Goal: Task Accomplishment & Management: Complete application form

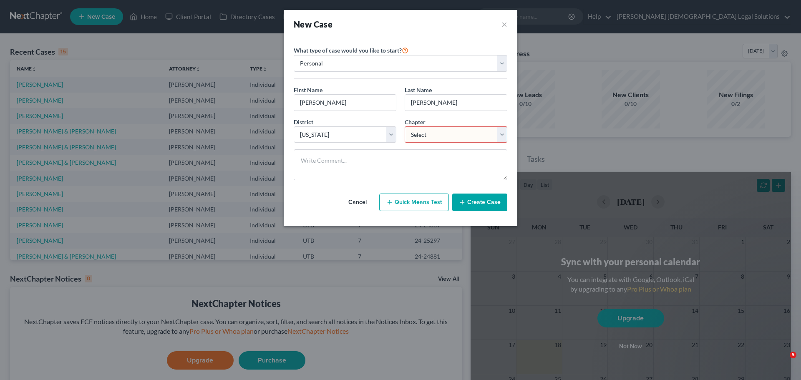
select select "81"
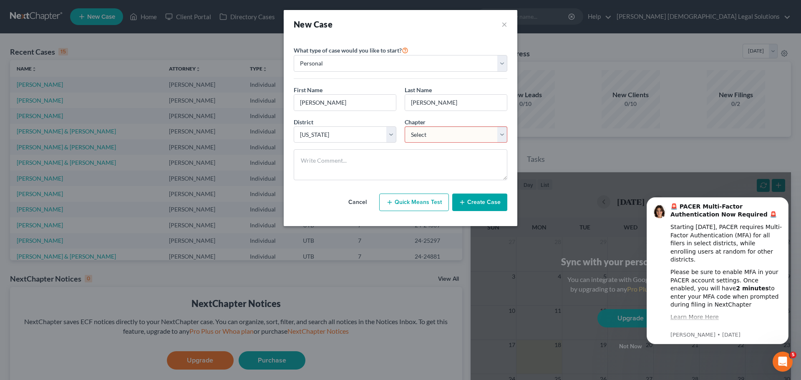
click at [440, 136] on select "Select 7 11 12 13" at bounding box center [456, 134] width 103 height 17
select select "0"
click at [405, 126] on select "Select 7 11 12 13" at bounding box center [456, 134] width 103 height 17
click at [492, 196] on button "Create Case" at bounding box center [479, 203] width 55 height 18
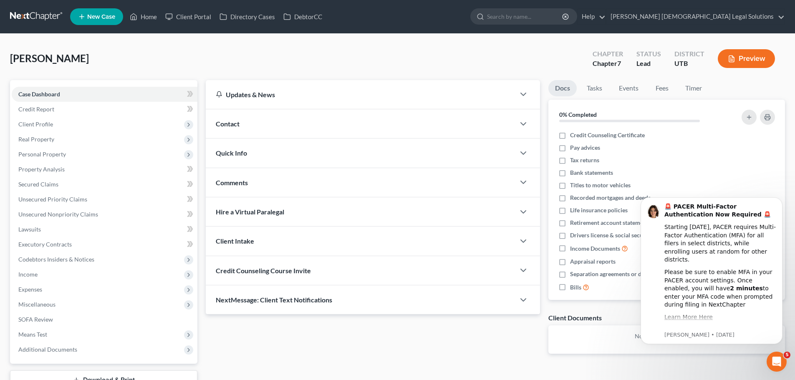
click at [291, 116] on div "Contact" at bounding box center [360, 123] width 309 height 29
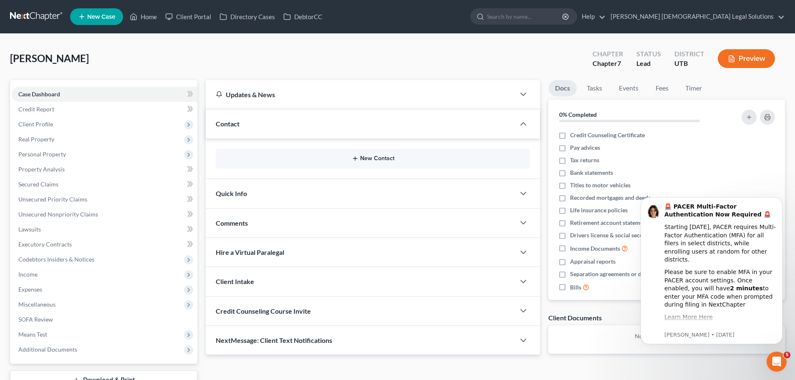
click at [318, 159] on button "New Contact" at bounding box center [372, 158] width 301 height 7
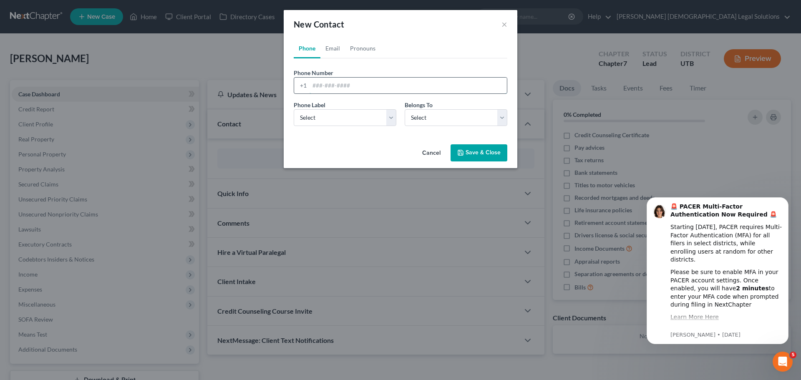
click at [347, 88] on input "tel" at bounding box center [408, 86] width 197 height 16
click at [361, 87] on input "tel" at bounding box center [408, 86] width 197 height 16
type input "[PHONE_NUMBER]"
click at [356, 124] on select "Select Mobile Home Work Other" at bounding box center [345, 117] width 103 height 17
select select "0"
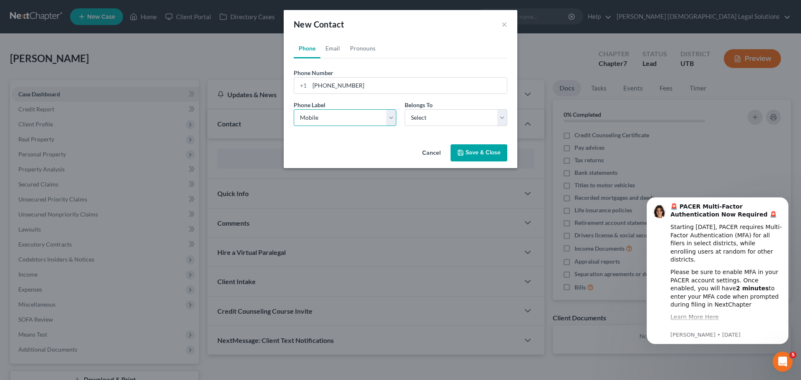
click at [294, 109] on select "Select Mobile Home Work Other" at bounding box center [345, 117] width 103 height 17
click at [444, 120] on select "Select Client Other" at bounding box center [456, 117] width 103 height 17
select select "0"
click at [405, 109] on select "Select Client Other" at bounding box center [456, 117] width 103 height 17
select select "0"
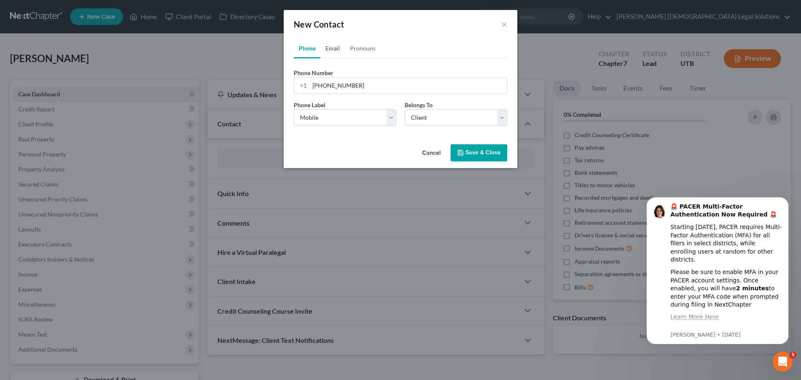
click at [333, 50] on link "Email" at bounding box center [332, 48] width 25 height 20
click at [344, 84] on input "email" at bounding box center [408, 86] width 197 height 16
click at [361, 53] on link "Pronouns" at bounding box center [362, 48] width 35 height 20
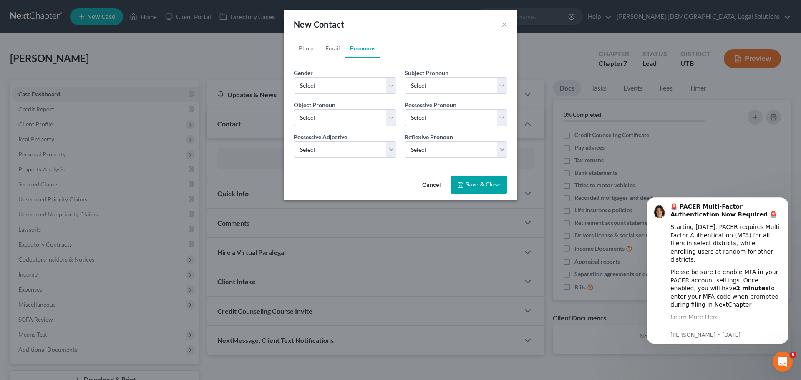
click at [472, 184] on button "Save & Close" at bounding box center [479, 185] width 57 height 18
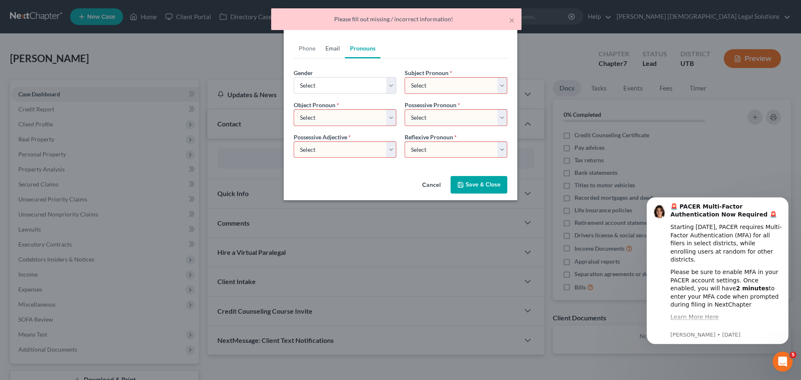
click at [330, 48] on link "Email" at bounding box center [332, 48] width 25 height 20
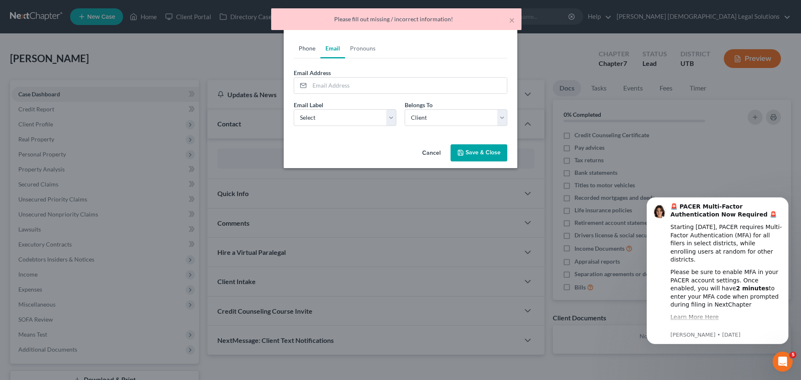
click at [308, 48] on link "Phone" at bounding box center [307, 48] width 27 height 20
click at [475, 150] on button "Save & Close" at bounding box center [479, 153] width 57 height 18
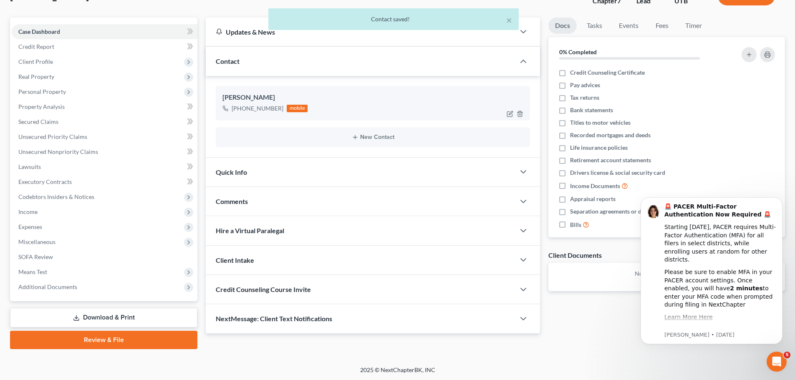
scroll to position [63, 0]
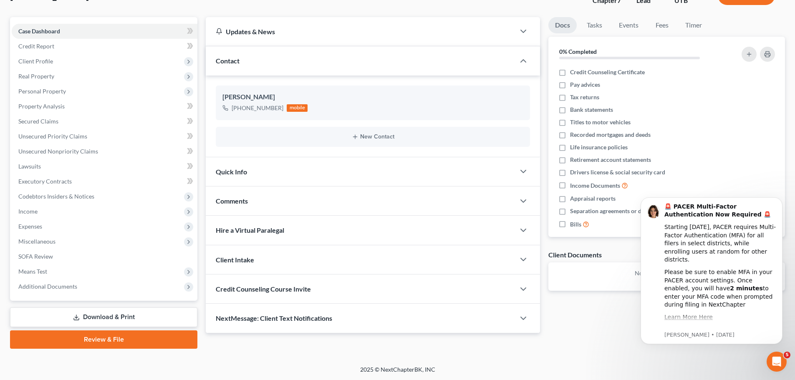
click at [366, 168] on div "Quick Info" at bounding box center [360, 171] width 309 height 29
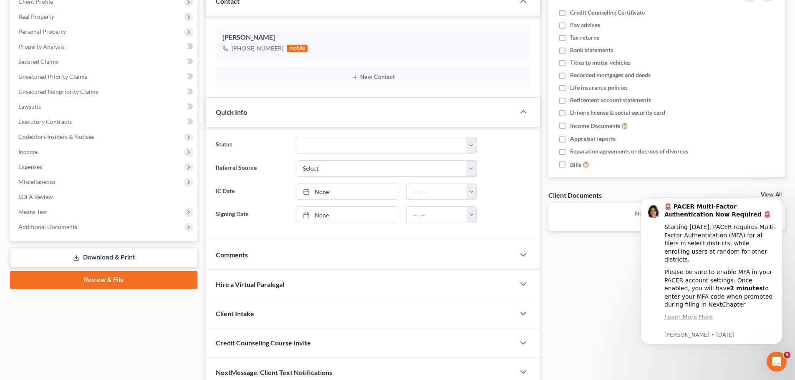
scroll to position [126, 0]
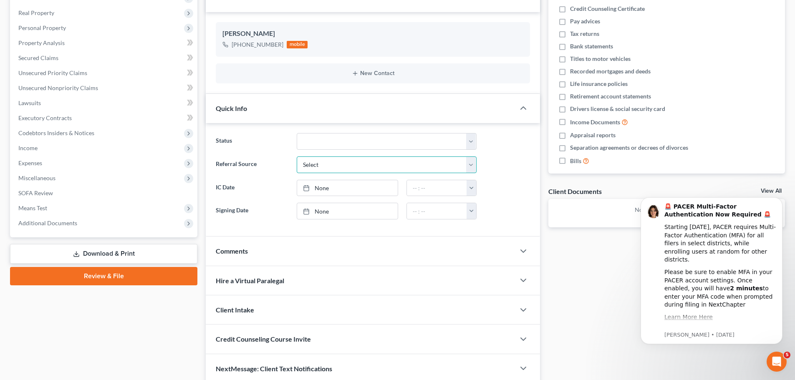
click at [359, 166] on select "Select Word Of Mouth Previous Clients Direct Mail Website Google Search Modern …" at bounding box center [387, 164] width 180 height 17
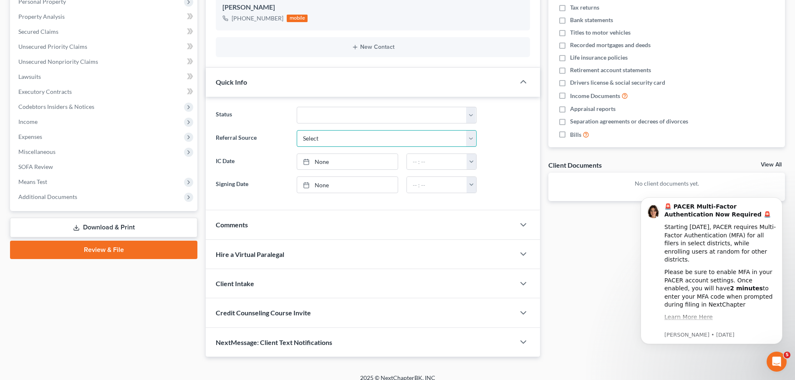
scroll to position [154, 0]
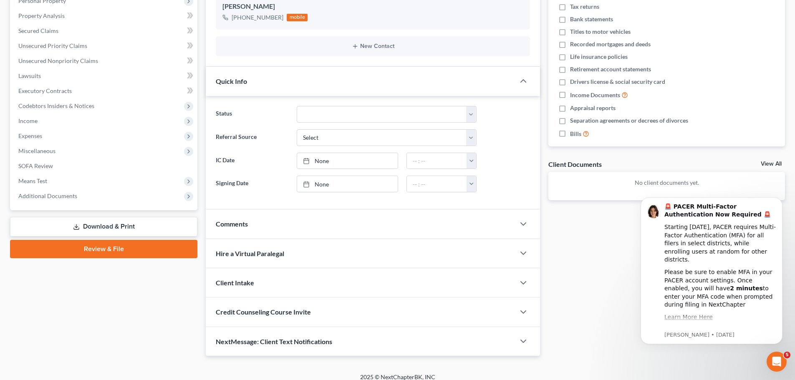
click at [336, 229] on div "Comments" at bounding box center [360, 223] width 309 height 29
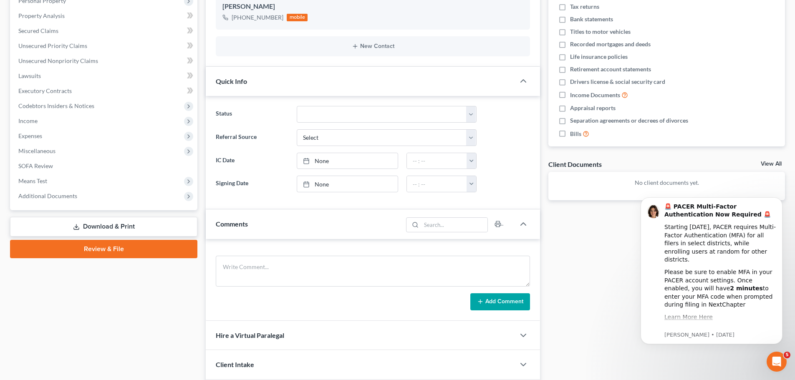
click at [336, 229] on div "Comments" at bounding box center [304, 223] width 197 height 29
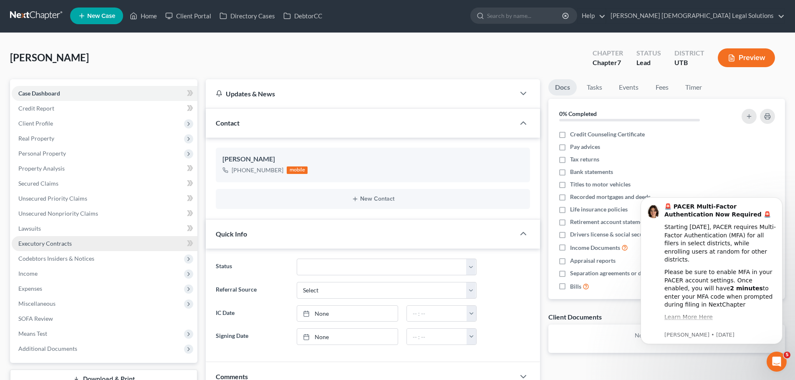
scroll to position [0, 0]
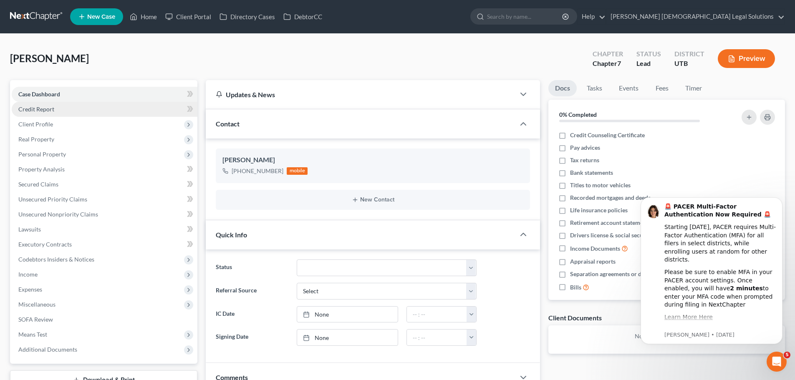
click at [121, 102] on link "Credit Report" at bounding box center [105, 109] width 186 height 15
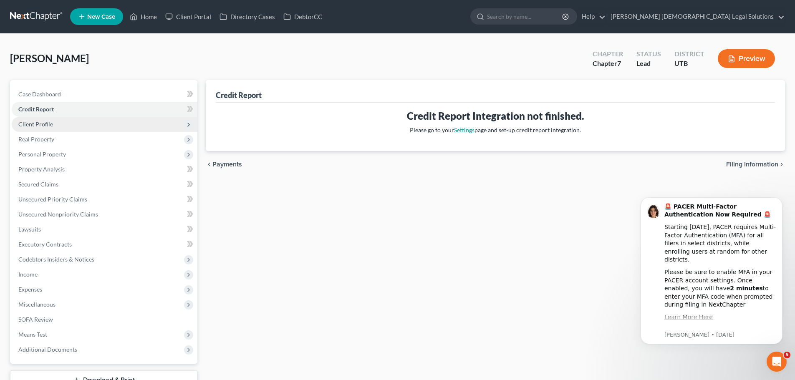
click at [105, 123] on span "Client Profile" at bounding box center [105, 124] width 186 height 15
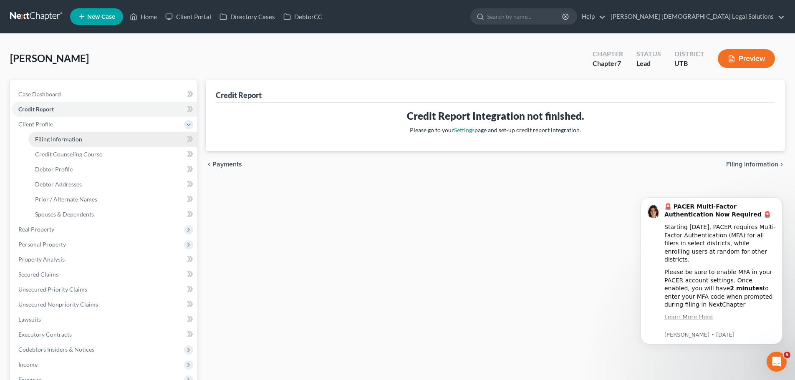
click at [99, 140] on link "Filing Information" at bounding box center [112, 139] width 169 height 15
select select "1"
select select "0"
select select "81"
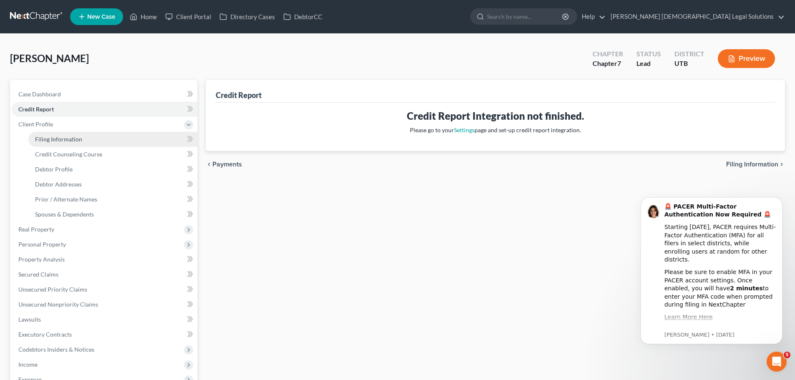
select select "46"
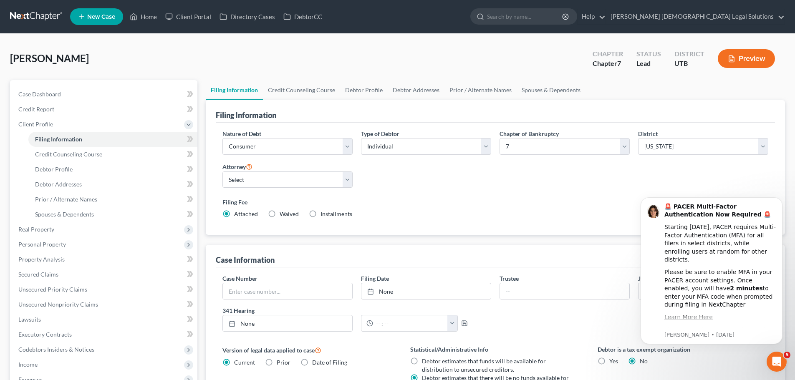
scroll to position [23, 0]
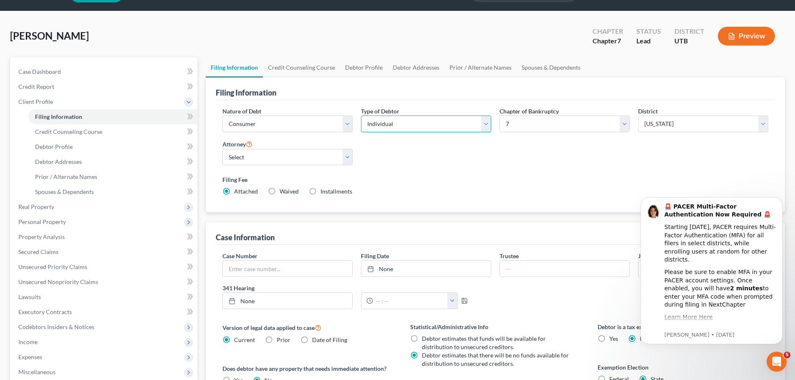
click at [383, 129] on select "Select Individual Joint" at bounding box center [426, 124] width 130 height 17
click at [325, 122] on select "Select Business Consumer Other" at bounding box center [287, 124] width 130 height 17
click at [529, 129] on select "Select 7 11 12 13" at bounding box center [564, 124] width 130 height 17
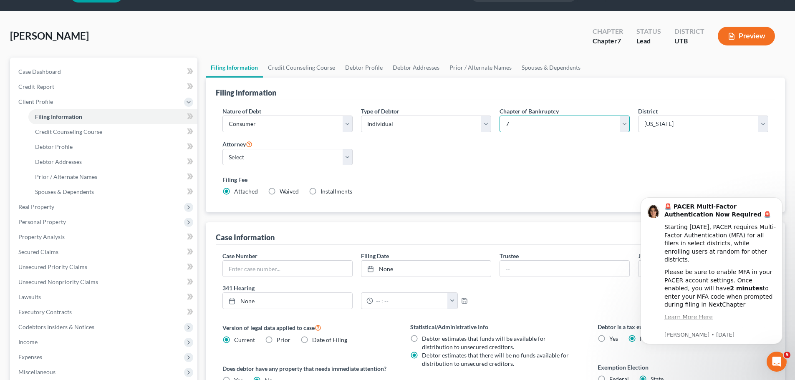
click at [529, 129] on select "Select 7 11 12 13" at bounding box center [564, 124] width 130 height 17
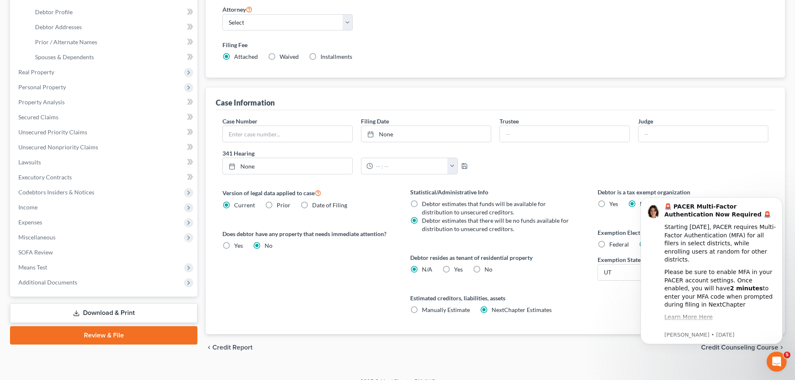
scroll to position [170, 0]
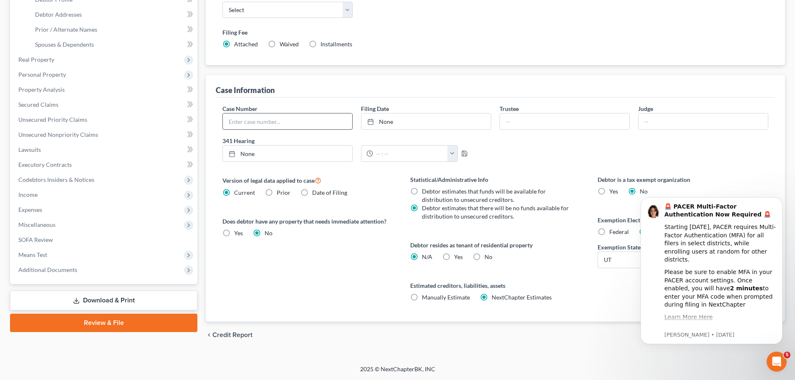
click at [292, 117] on input "text" at bounding box center [287, 121] width 129 height 16
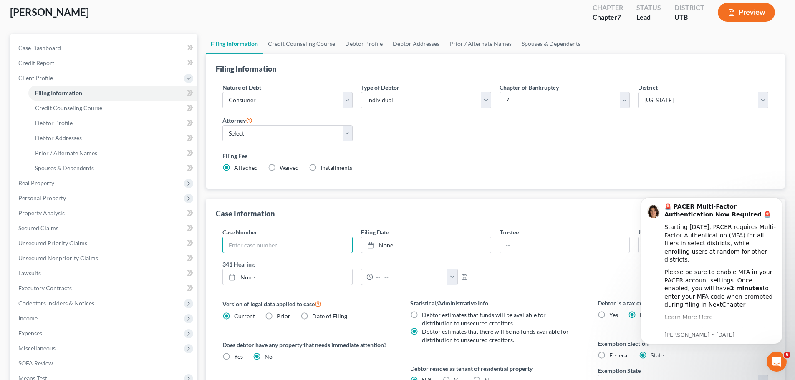
scroll to position [46, 0]
click at [83, 106] on span "Credit Counseling Course" at bounding box center [68, 108] width 67 height 7
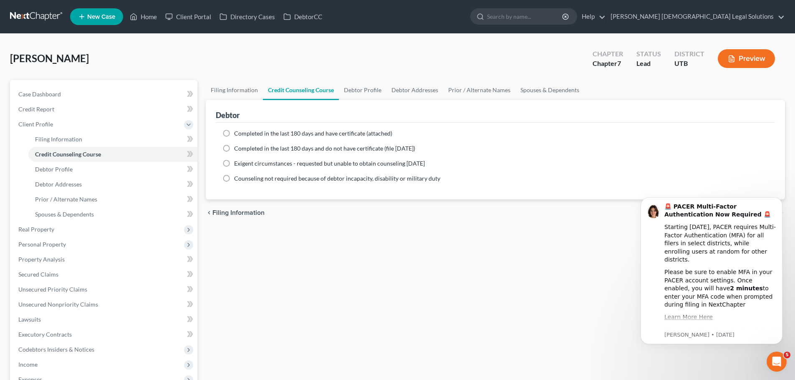
click at [317, 135] on span "Completed in the last 180 days and have certificate (attached)" at bounding box center [313, 133] width 158 height 7
click at [243, 135] on input "Completed in the last 180 days and have certificate (attached)" at bounding box center [239, 131] width 5 height 5
radio input "true"
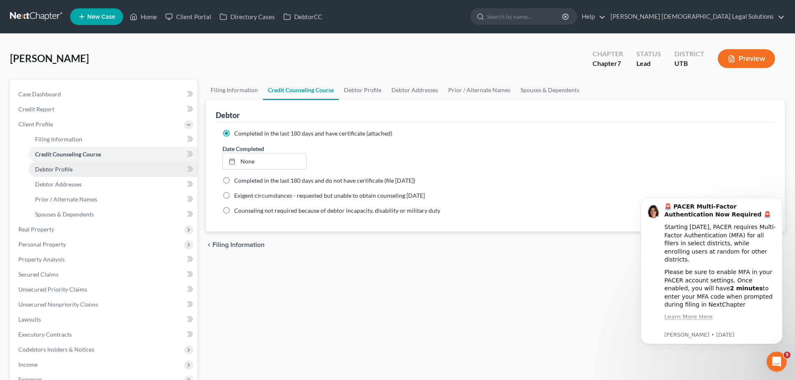
click at [115, 168] on link "Debtor Profile" at bounding box center [112, 169] width 169 height 15
select select "0"
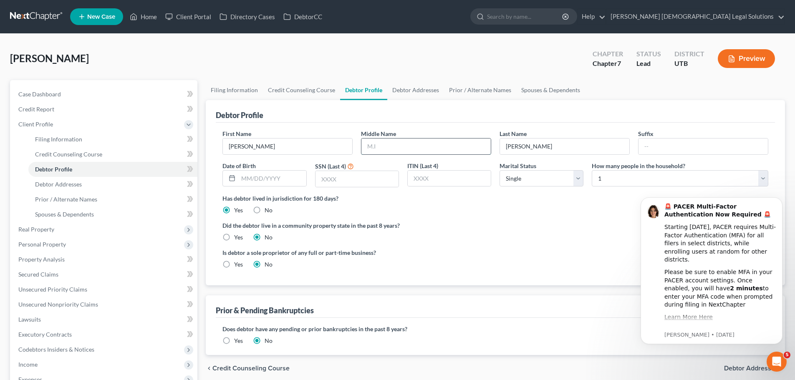
click at [405, 153] on input "text" at bounding box center [425, 147] width 129 height 16
type input "[PERSON_NAME]"
click at [258, 183] on input "text" at bounding box center [272, 179] width 68 height 16
click at [335, 182] on input "text" at bounding box center [356, 179] width 83 height 16
type input "0870"
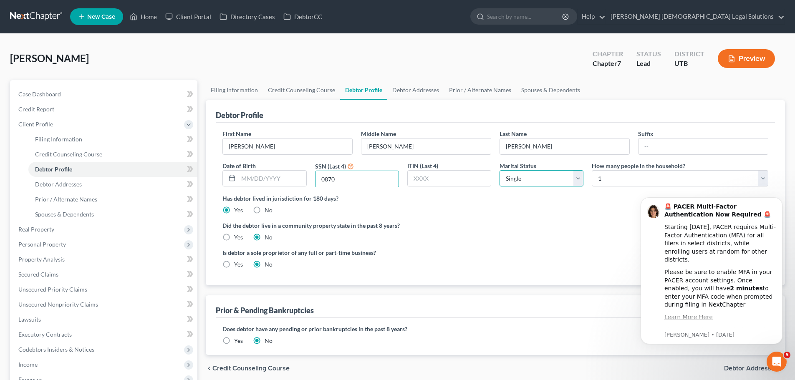
click at [544, 174] on select "Select Single Married Separated Divorced Widowed" at bounding box center [541, 178] width 84 height 17
select select "1"
click at [499, 170] on select "Select Single Married Separated Divorced Widowed" at bounding box center [541, 178] width 84 height 17
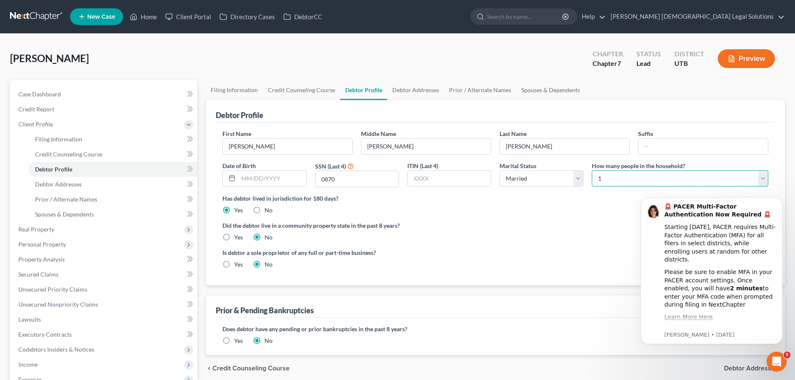
click at [621, 177] on select "Select 1 2 3 4 5 6 7 8 9 10 11 12 13 14 15 16 17 18 19 20" at bounding box center [680, 178] width 177 height 17
select select "1"
click at [592, 170] on select "Select 1 2 3 4 5 6 7 8 9 10 11 12 13 14 15 16 17 18 19 20" at bounding box center [680, 178] width 177 height 17
click at [502, 262] on div "Is debtor a sole proprietor of any full or part-time business? Yes No" at bounding box center [495, 261] width 554 height 27
click at [256, 177] on input "text" at bounding box center [272, 179] width 68 height 16
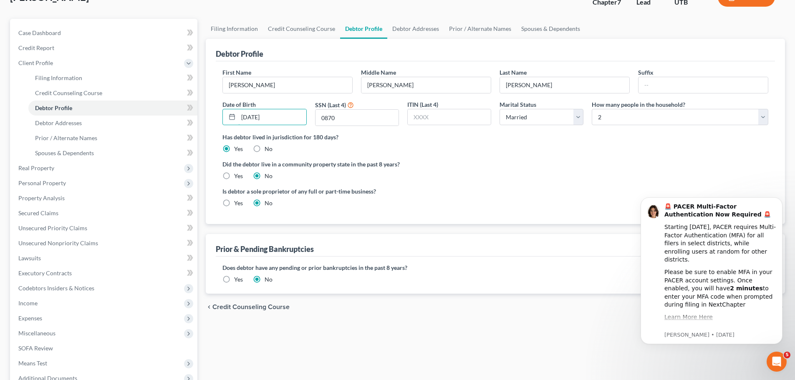
scroll to position [62, 0]
type input "[DATE]"
click at [514, 120] on select "Select Single Married Separated Divorced Widowed" at bounding box center [541, 116] width 84 height 17
select select "3"
click at [499, 108] on select "Select Single Married Separated Divorced Widowed" at bounding box center [541, 116] width 84 height 17
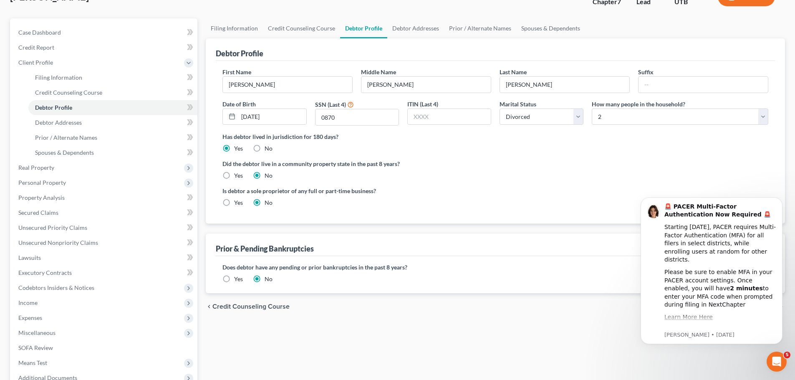
click at [522, 177] on div "Did the debtor live in a community property state in the past 8 years? Yes No" at bounding box center [495, 169] width 546 height 20
click at [632, 109] on select "Select 1 2 3 4 5 6 7 8 9 10 11 12 13 14 15 16 17 18 19 20" at bounding box center [680, 116] width 177 height 17
select select "0"
click at [592, 108] on select "Select 1 2 3 4 5 6 7 8 9 10 11 12 13 14 15 16 17 18 19 20" at bounding box center [680, 116] width 177 height 17
click at [631, 129] on div "First Name [PERSON_NAME] Name [PERSON_NAME] Last Name [PERSON_NAME] Date of Bir…" at bounding box center [495, 100] width 554 height 65
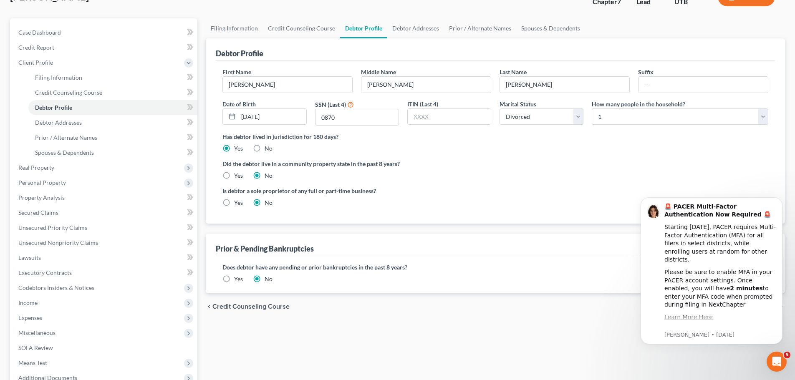
click at [631, 129] on div "First Name [PERSON_NAME] Name [PERSON_NAME] Last Name [PERSON_NAME] Date of Bir…" at bounding box center [495, 100] width 554 height 65
click at [616, 170] on div "Did the debtor live in a community property state in the past 8 years? Yes No" at bounding box center [495, 169] width 546 height 20
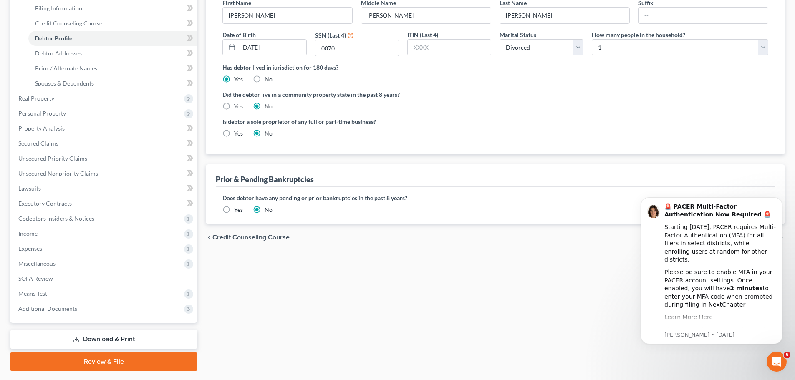
scroll to position [154, 0]
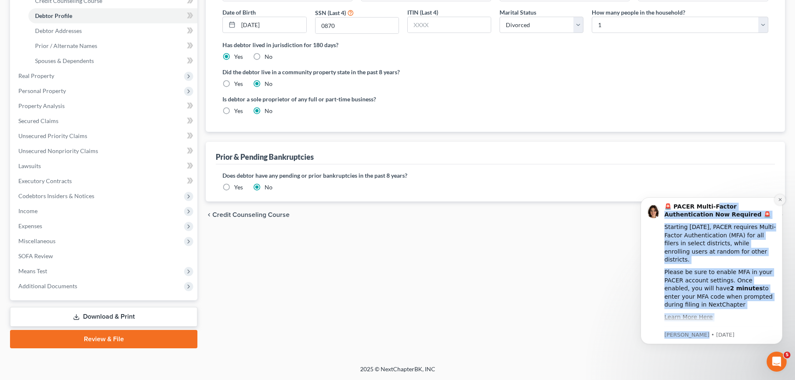
drag, startPoint x: 711, startPoint y: 206, endPoint x: 779, endPoint y: 199, distance: 68.8
click at [776, 203] on div "🚨 PACER Multi-Factor Authentication Now Required 🚨 Starting [DATE], PACER requi…" at bounding box center [711, 271] width 129 height 136
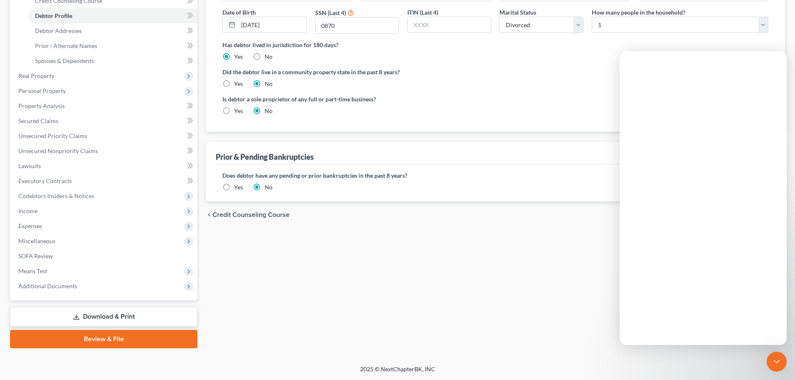
scroll to position [0, 0]
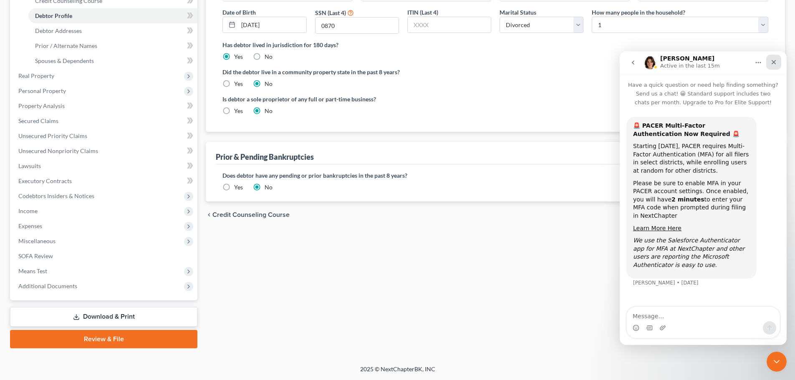
click at [777, 61] on icon "Close" at bounding box center [773, 62] width 7 height 7
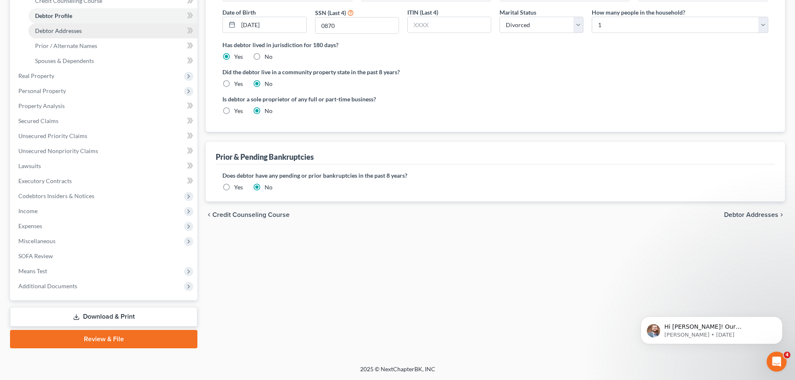
click at [65, 27] on span "Debtor Addresses" at bounding box center [58, 30] width 47 height 7
select select "0"
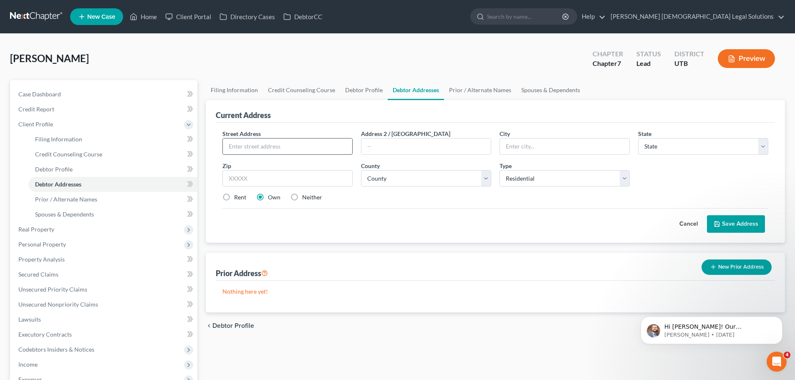
click at [260, 151] on input "text" at bounding box center [287, 147] width 129 height 16
click at [250, 145] on input "1956 N1910 W" at bounding box center [287, 147] width 129 height 16
type input "1956 N 1910 W"
click at [534, 141] on input "text" at bounding box center [564, 147] width 129 height 16
type input "Saint [PERSON_NAME]"
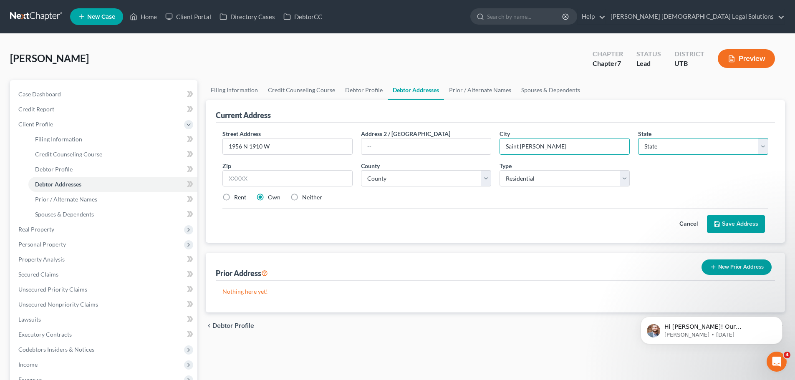
click at [709, 148] on select "State [US_STATE] AK AR AZ CA CO CT DE DC [GEOGRAPHIC_DATA] [GEOGRAPHIC_DATA] GU…" at bounding box center [703, 146] width 130 height 17
select select "46"
click at [638, 138] on select "State [US_STATE] AK AR AZ CA CO CT DE DC [GEOGRAPHIC_DATA] [GEOGRAPHIC_DATA] GU…" at bounding box center [703, 146] width 130 height 17
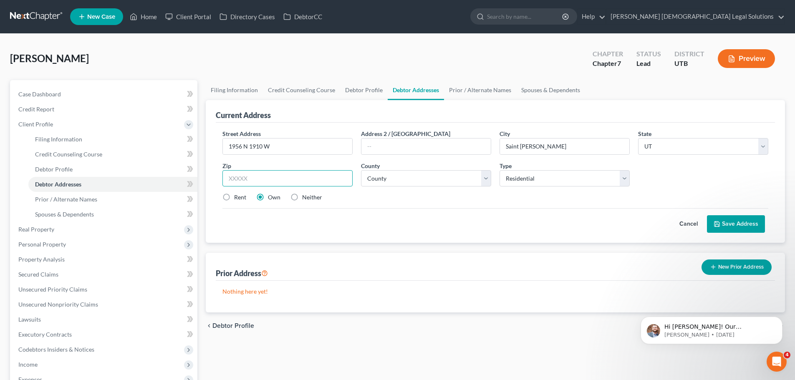
click at [273, 184] on input "text" at bounding box center [287, 178] width 130 height 17
type input "84770"
click at [421, 176] on select "County [GEOGRAPHIC_DATA] [GEOGRAPHIC_DATA] [GEOGRAPHIC_DATA] [GEOGRAPHIC_DATA] …" at bounding box center [426, 178] width 130 height 17
select select "26"
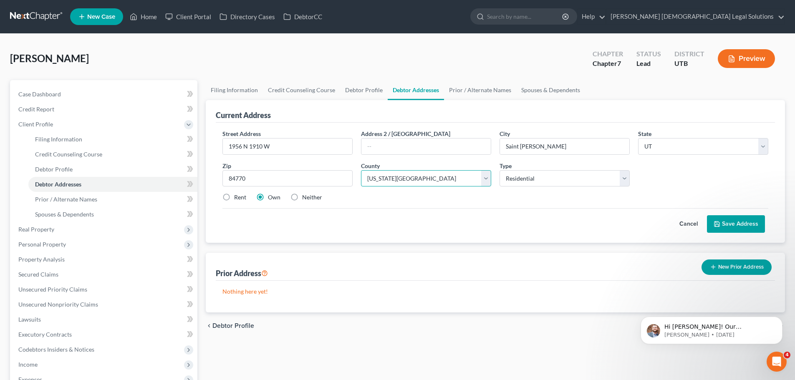
click at [361, 170] on select "County [GEOGRAPHIC_DATA] [GEOGRAPHIC_DATA] [GEOGRAPHIC_DATA] [GEOGRAPHIC_DATA] …" at bounding box center [426, 178] width 130 height 17
click at [533, 170] on select "Select Residential Mailing Rental Business" at bounding box center [564, 178] width 130 height 17
click at [499, 170] on select "Select Residential Mailing Rental Business" at bounding box center [564, 178] width 130 height 17
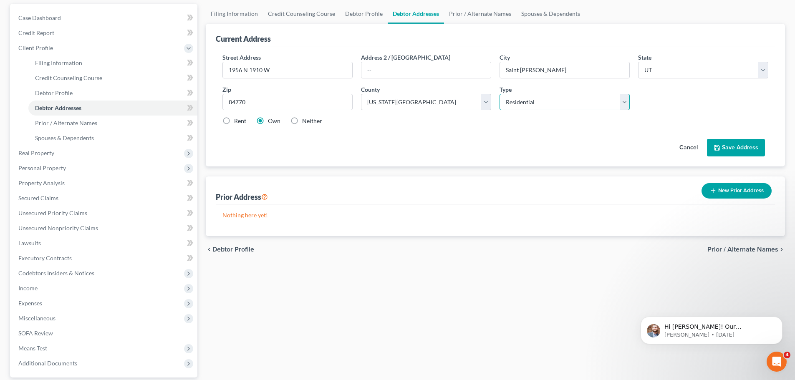
scroll to position [77, 0]
click at [456, 151] on div "Cancel Save Address" at bounding box center [495, 143] width 546 height 25
click at [729, 145] on button "Save Address" at bounding box center [736, 148] width 58 height 18
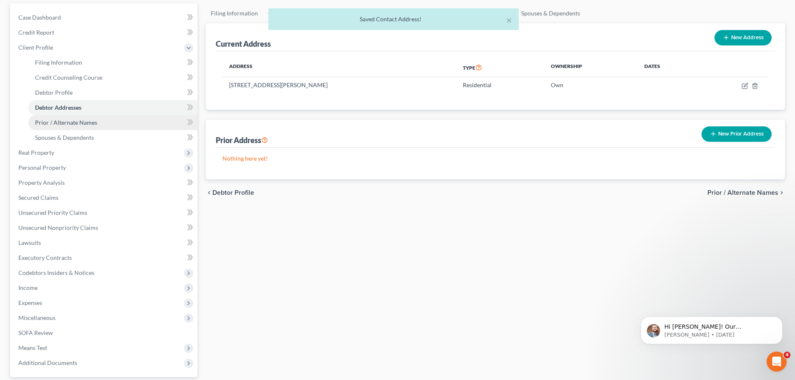
click at [59, 124] on span "Prior / Alternate Names" at bounding box center [66, 122] width 62 height 7
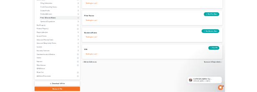
scroll to position [128, 0]
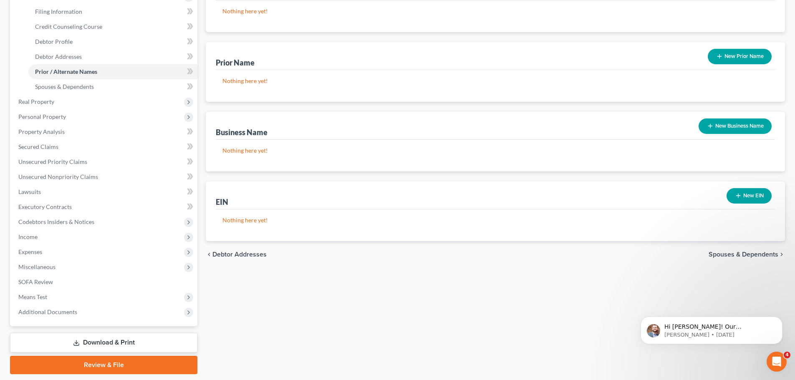
click at [715, 121] on button "New Business Name" at bounding box center [735, 126] width 73 height 15
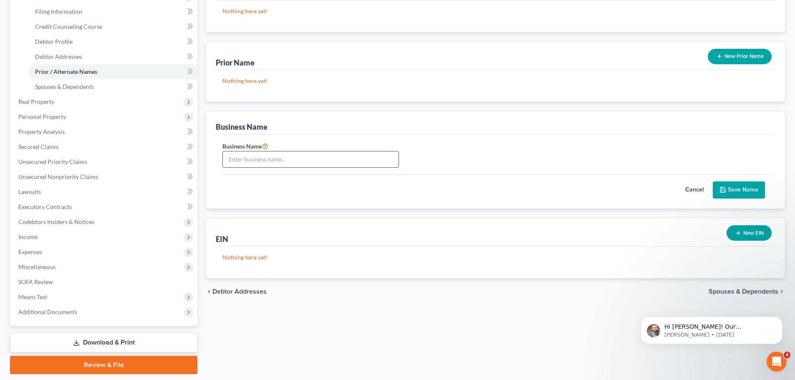
click at [311, 162] on input "text" at bounding box center [311, 159] width 176 height 16
click at [783, 320] on button "Dismiss notification" at bounding box center [779, 319] width 11 height 11
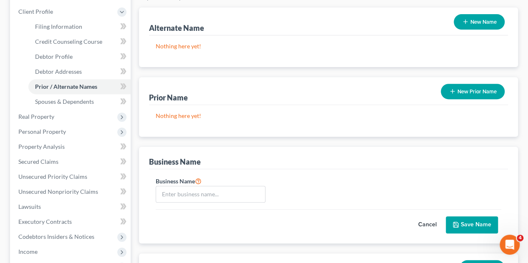
scroll to position [54, 0]
click at [235, 182] on div "Business Name" at bounding box center [328, 192] width 354 height 33
click at [227, 187] on input "text" at bounding box center [210, 195] width 109 height 16
click at [207, 187] on input "Tool Slinging Tool LLC" at bounding box center [210, 195] width 109 height 16
type input "Tool Slinging Tool, LLC"
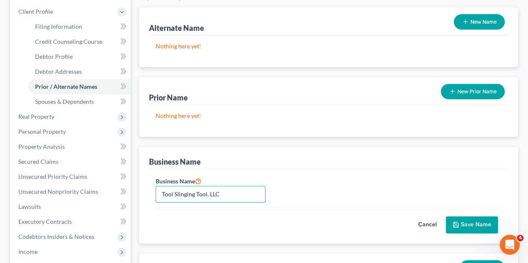
click at [474, 217] on button "Save Name" at bounding box center [472, 226] width 52 height 18
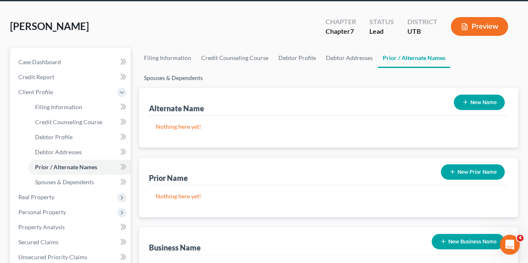
click at [208, 68] on link "Spouses & Dependents" at bounding box center [173, 78] width 69 height 20
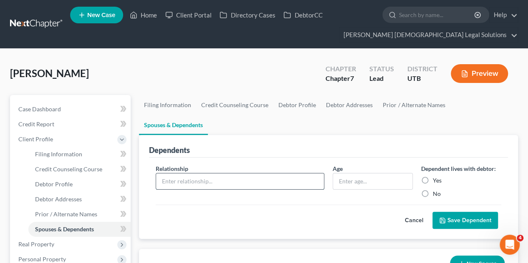
click at [257, 174] on input "text" at bounding box center [240, 182] width 168 height 16
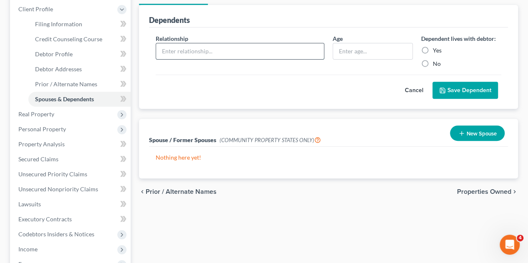
scroll to position [131, 0]
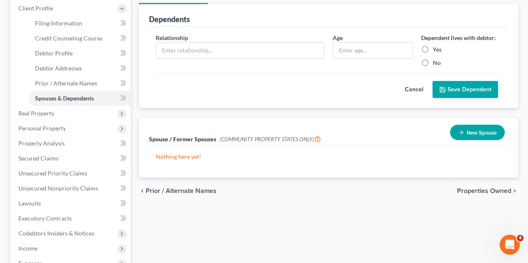
click at [476, 125] on button "New Spouse" at bounding box center [477, 132] width 55 height 15
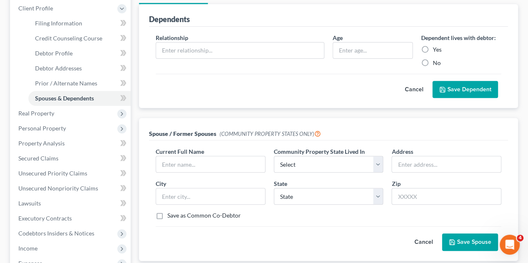
click at [476, 118] on div "Spouse / Former Spouses (COMMUNITY PROPERTY STATES ONLY)" at bounding box center [328, 129] width 359 height 23
click at [181, 156] on input "text" at bounding box center [210, 164] width 109 height 16
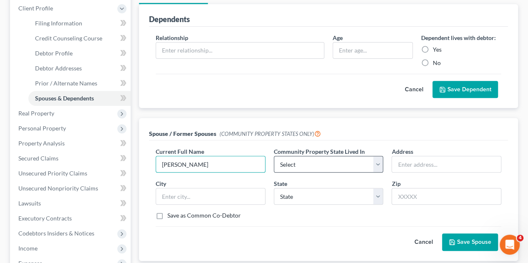
type input "[PERSON_NAME]"
click at [294, 156] on select "Select AZ CA GU ID LA NV NM PR [GEOGRAPHIC_DATA] [GEOGRAPHIC_DATA] [GEOGRAPHIC_…" at bounding box center [329, 164] width 110 height 17
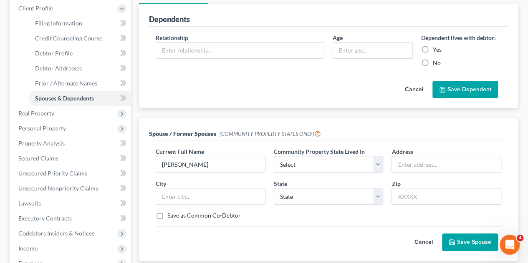
click at [283, 200] on div "Current Full Name * [PERSON_NAME] Community Property State Lived In * Select AZ…" at bounding box center [328, 186] width 354 height 79
click at [469, 234] on button "Save Spouse" at bounding box center [470, 243] width 56 height 18
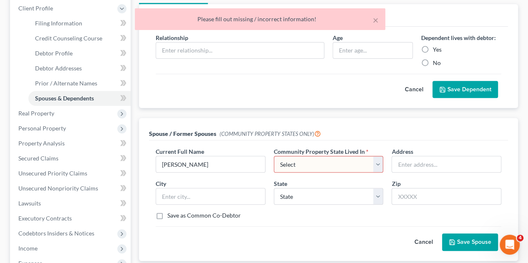
click at [344, 156] on select "Select AZ CA GU ID LA NV NM PR [GEOGRAPHIC_DATA] [GEOGRAPHIC_DATA] [GEOGRAPHIC_…" at bounding box center [329, 164] width 110 height 17
click at [316, 237] on div "Current Full Name * [PERSON_NAME] Community Property State Lived In * Select AZ…" at bounding box center [328, 201] width 359 height 120
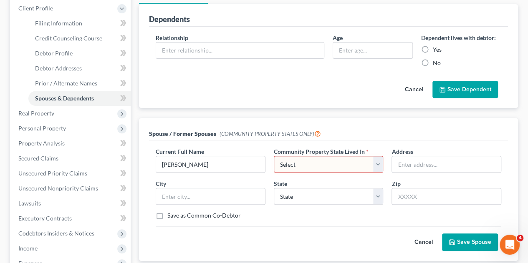
click at [359, 156] on select "Select AZ CA GU ID LA NV NM PR [GEOGRAPHIC_DATA] [GEOGRAPHIC_DATA] [GEOGRAPHIC_…" at bounding box center [329, 164] width 110 height 17
click at [420, 234] on button "Cancel" at bounding box center [423, 242] width 37 height 17
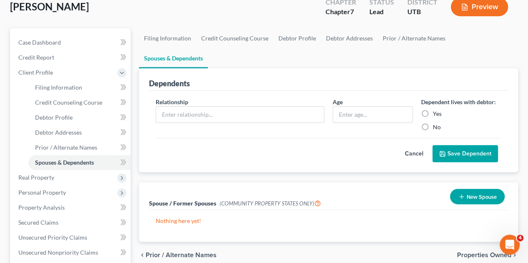
scroll to position [67, 0]
click at [268, 107] on input "text" at bounding box center [240, 115] width 168 height 16
click at [275, 138] on div "Cancel Save Dependent" at bounding box center [328, 150] width 345 height 25
click at [53, 179] on span "Real Property" at bounding box center [36, 177] width 36 height 7
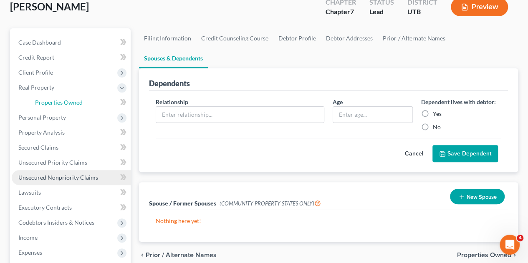
click at [53, 179] on ul "Case Dashboard Payments Invoices Payments Payments Credit Report Client Profile" at bounding box center [71, 177] width 119 height 285
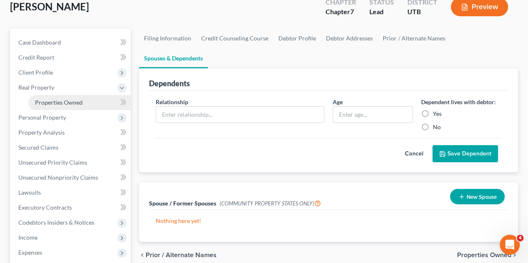
click at [66, 105] on span "Properties Owned" at bounding box center [59, 102] width 48 height 7
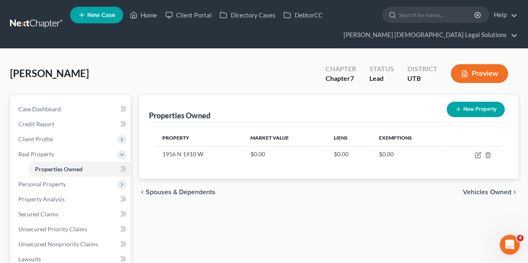
click at [298, 182] on div "chevron_left Spouses & Dependents Vehicles Owned chevron_right" at bounding box center [328, 192] width 379 height 27
click at [67, 180] on span "Personal Property" at bounding box center [71, 184] width 119 height 15
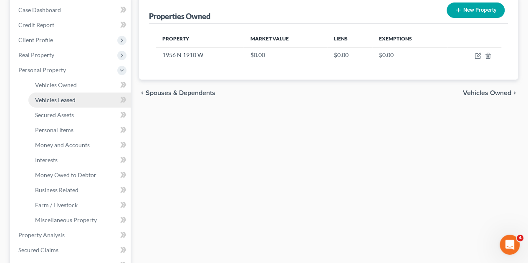
scroll to position [105, 0]
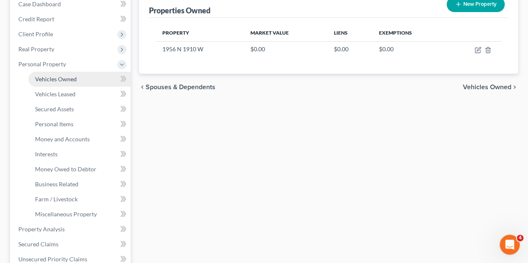
click at [77, 79] on link "Vehicles Owned" at bounding box center [79, 79] width 102 height 15
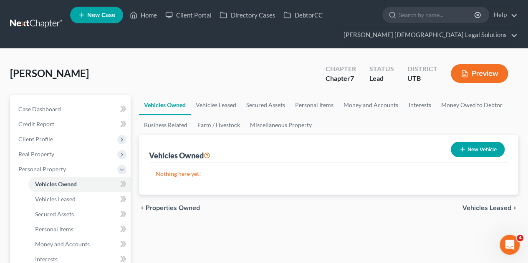
click at [465, 156] on div "New Vehicle" at bounding box center [477, 150] width 61 height 22
click at [461, 143] on button "New Vehicle" at bounding box center [478, 149] width 54 height 15
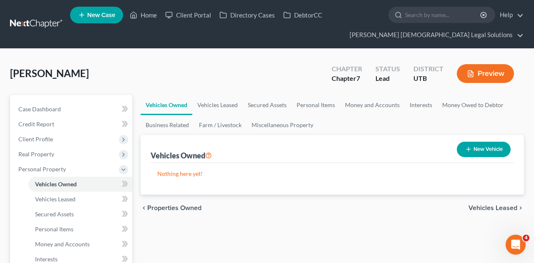
select select "0"
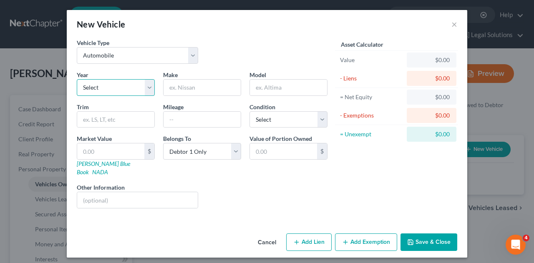
click at [133, 85] on select "Select 2026 2025 2024 2023 2022 2021 2020 2019 2018 2017 2016 2015 2014 2013 20…" at bounding box center [116, 87] width 78 height 17
select select "3"
click at [77, 79] on select "Select 2026 2025 2024 2023 2022 2021 2020 2019 2018 2017 2016 2015 2014 2013 20…" at bounding box center [116, 87] width 78 height 17
click at [189, 94] on input "text" at bounding box center [202, 88] width 77 height 16
type input "Jeep"
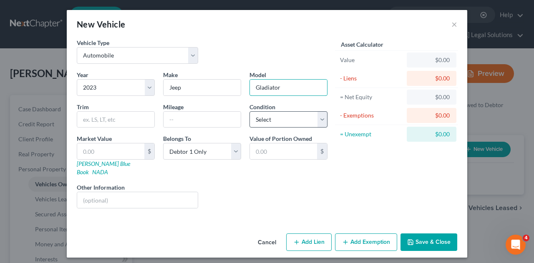
type input "Gladiator"
click at [269, 113] on select "Select Excellent Very Good Good Fair Poor" at bounding box center [289, 119] width 78 height 17
select select "2"
click at [250, 111] on select "Select Excellent Very Good Good Fair Poor" at bounding box center [289, 119] width 78 height 17
click at [101, 161] on link "[PERSON_NAME] Blue Book" at bounding box center [103, 167] width 53 height 15
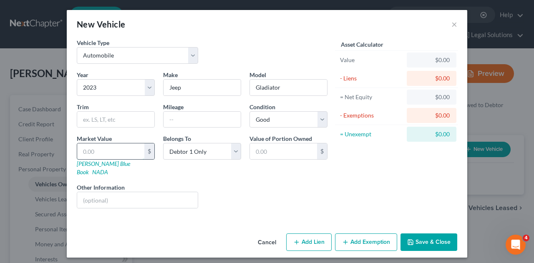
click at [106, 147] on input "text" at bounding box center [110, 152] width 67 height 16
type input "1"
type input "1.00"
type input "10"
type input "10.00"
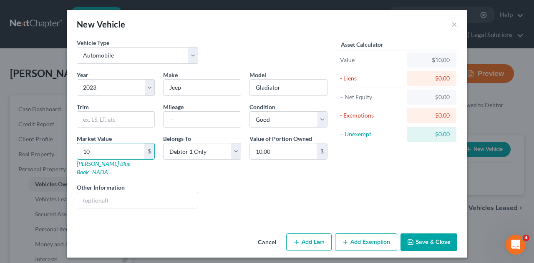
type input "4"
type input "4.00"
type input "47"
type input "47.00"
type input "470"
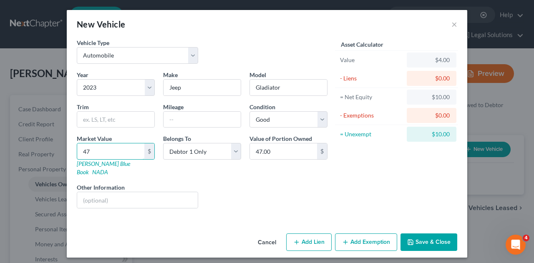
type input "470.00"
type input "47"
type input "47.00"
type input "4"
type input "4.00"
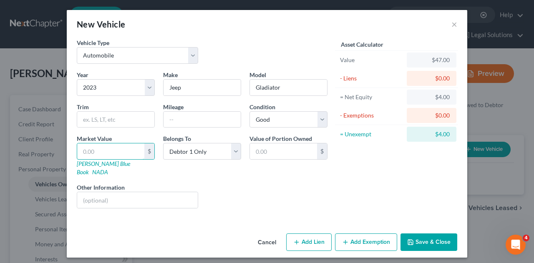
type input "1"
type input "1.00"
type input "10"
type input "10.00"
type input "104"
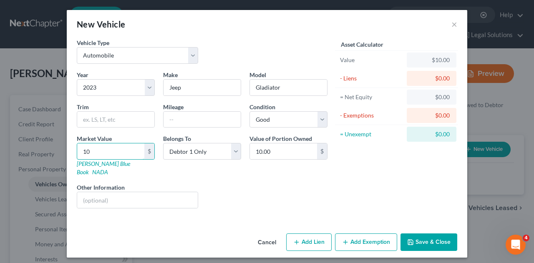
type input "104.00"
type input "1047"
type input "1,047.00"
type input "10470"
type input "10,470.00"
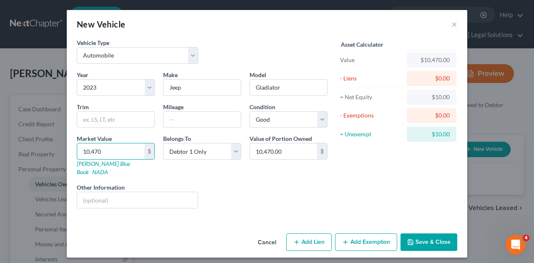
type input "10,470"
click at [311, 192] on div "Liens Select" at bounding box center [267, 195] width 130 height 25
click at [374, 234] on button "Add Exemption" at bounding box center [366, 243] width 62 height 18
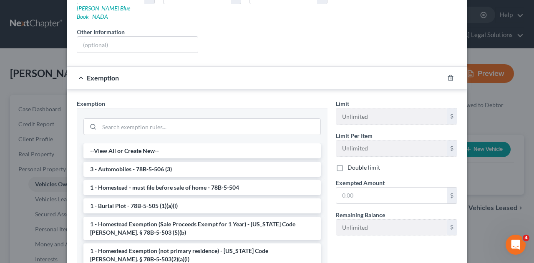
scroll to position [218, 0]
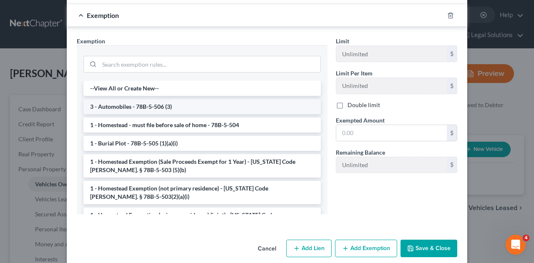
click at [123, 99] on li "3 - Automobiles - 78B-5-506 (3)" at bounding box center [201, 106] width 237 height 15
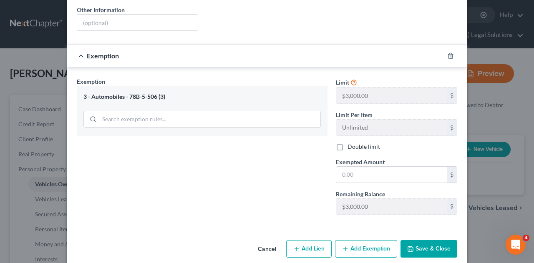
click at [435, 240] on button "Save & Close" at bounding box center [429, 249] width 57 height 18
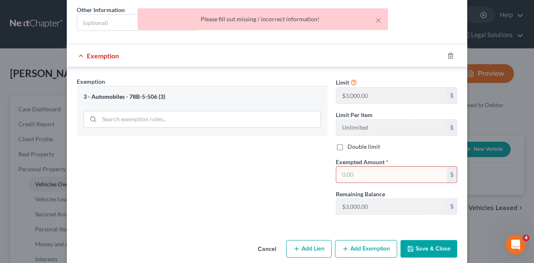
click at [356, 167] on input "text" at bounding box center [391, 175] width 111 height 16
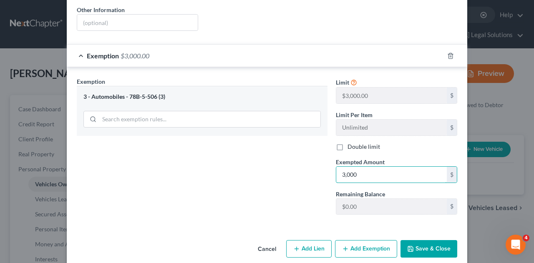
type input "3,000"
click at [431, 240] on button "Save & Close" at bounding box center [429, 249] width 57 height 18
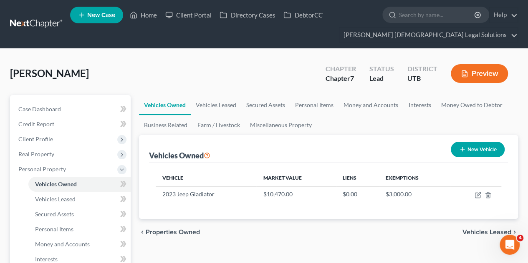
click at [454, 153] on button "New Vehicle" at bounding box center [478, 149] width 54 height 15
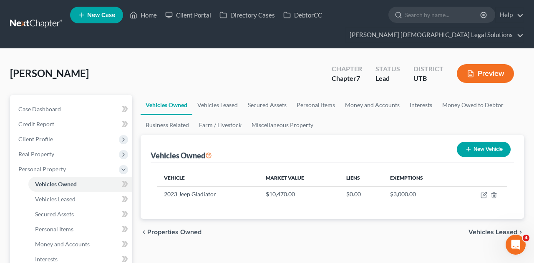
select select "0"
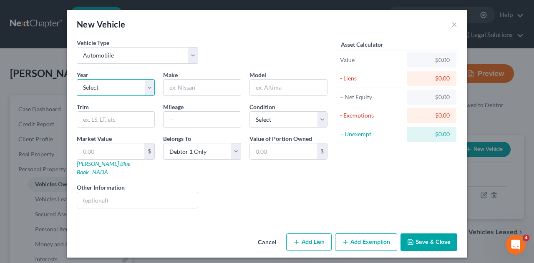
click at [103, 86] on select "Select 2026 2025 2024 2023 2022 2021 2020 2019 2018 2017 2016 2015 2014 2013 20…" at bounding box center [116, 87] width 78 height 17
select select "1"
click at [77, 79] on select "Select 2026 2025 2024 2023 2022 2021 2020 2019 2018 2017 2016 2015 2014 2013 20…" at bounding box center [116, 87] width 78 height 17
click at [203, 85] on input "text" at bounding box center [202, 88] width 77 height 16
type input "Honda"
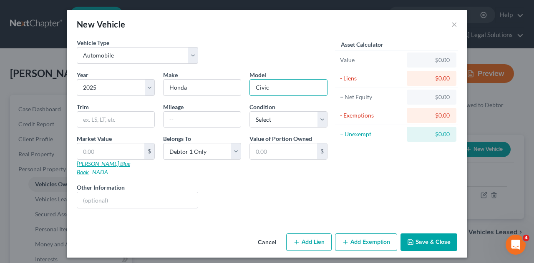
type input "Civic"
click at [82, 162] on link "[PERSON_NAME] Blue Book" at bounding box center [103, 167] width 53 height 15
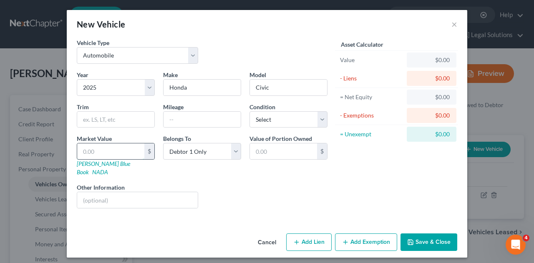
click at [100, 146] on input "text" at bounding box center [110, 152] width 67 height 16
type input "2"
type input "2.00"
type input "25"
type input "25.00"
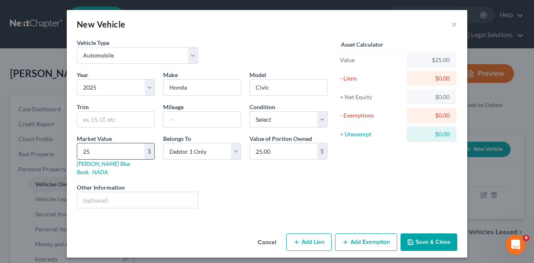
click at [112, 147] on input "25" at bounding box center [110, 152] width 67 height 16
type input "256"
type input "256.00"
type input "2569"
type input "2,569.00"
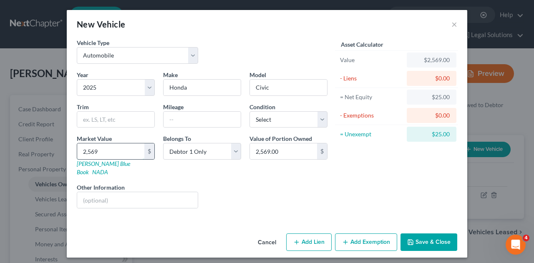
type input "2,5693"
type input "25,693.00"
type input "25,693"
click at [246, 194] on div "Liens Select" at bounding box center [267, 195] width 130 height 25
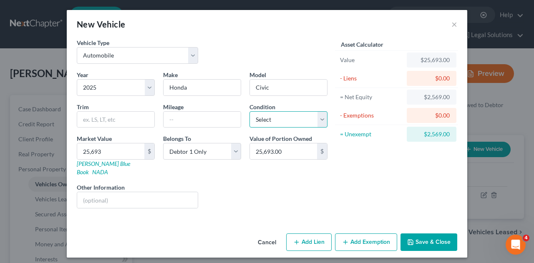
click at [272, 125] on select "Select Excellent Very Good Good Fair Poor" at bounding box center [289, 119] width 78 height 17
select select "0"
click at [250, 111] on select "Select Excellent Very Good Good Fair Poor" at bounding box center [289, 119] width 78 height 17
click at [186, 117] on input "text" at bounding box center [202, 120] width 77 height 16
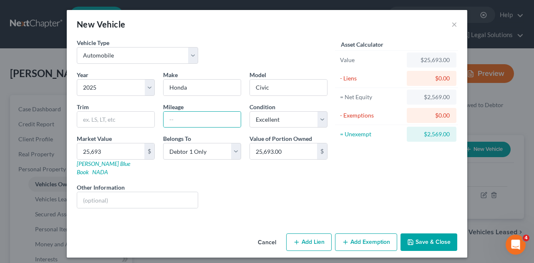
click at [386, 234] on button "Add Exemption" at bounding box center [366, 243] width 62 height 18
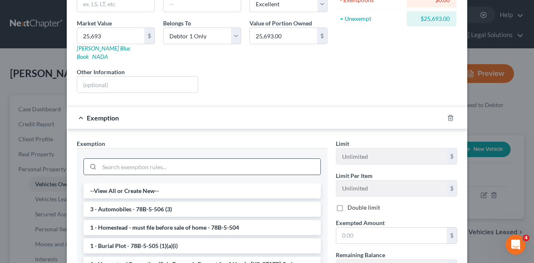
scroll to position [116, 0]
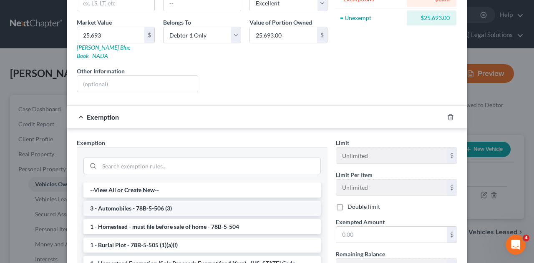
click at [155, 201] on li "3 - Automobiles - 78B-5-506 (3)" at bounding box center [201, 208] width 237 height 15
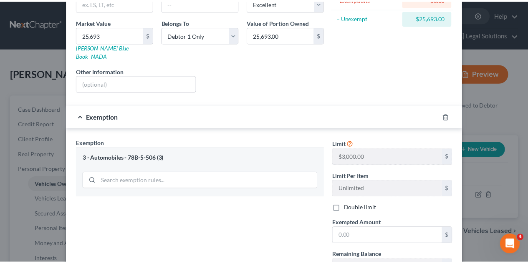
scroll to position [178, 0]
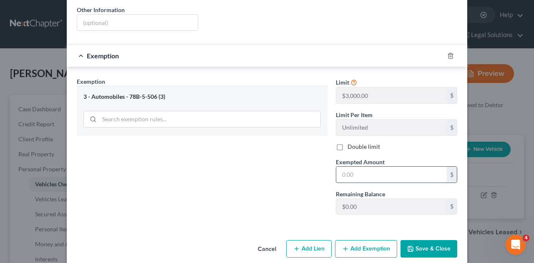
click at [356, 167] on input "text" at bounding box center [391, 175] width 111 height 16
type input "3,000"
click at [419, 240] on button "Save & Close" at bounding box center [429, 249] width 57 height 18
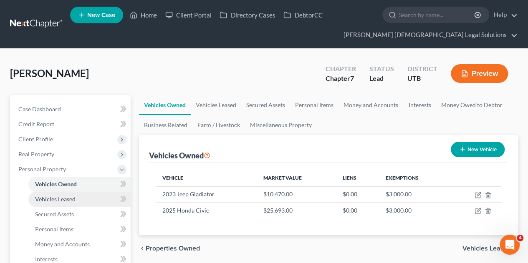
click at [76, 194] on link "Vehicles Leased" at bounding box center [79, 199] width 102 height 15
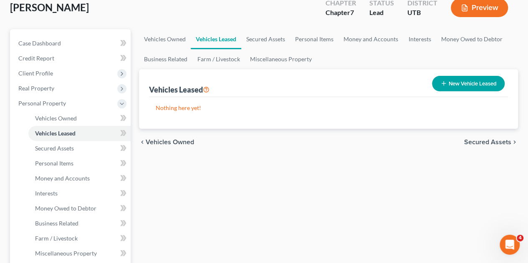
scroll to position [67, 0]
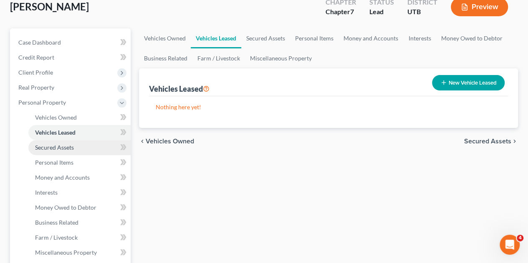
click at [62, 144] on span "Secured Assets" at bounding box center [54, 147] width 39 height 7
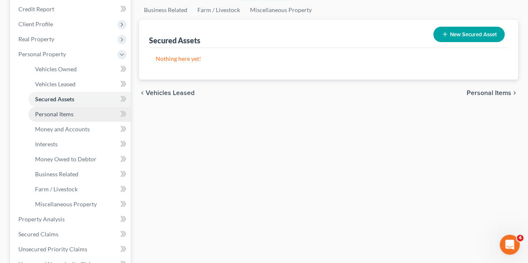
scroll to position [116, 0]
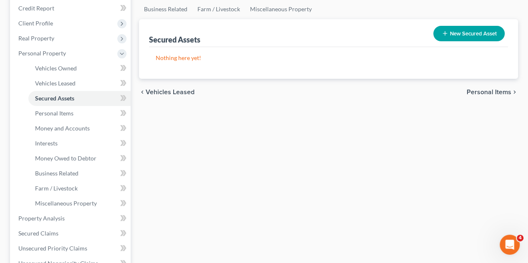
click at [190, 149] on div "Vehicles Owned Vehicles Leased Secured Assets Personal Items Money and Accounts…" at bounding box center [328, 220] width 387 height 482
